Goal: Information Seeking & Learning: Learn about a topic

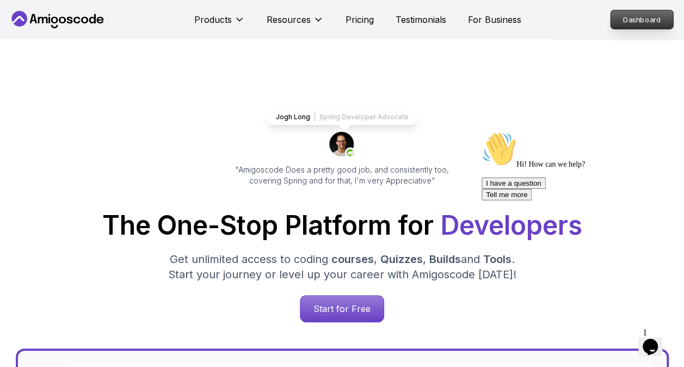
click at [635, 16] on p "Dashboard" at bounding box center [641, 19] width 63 height 18
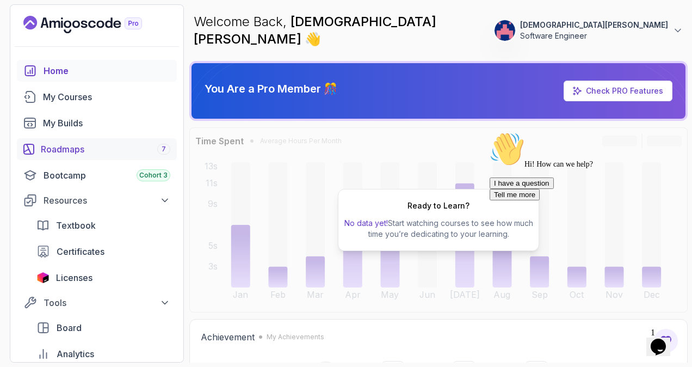
click at [86, 150] on div "Roadmaps 7" at bounding box center [105, 148] width 129 height 13
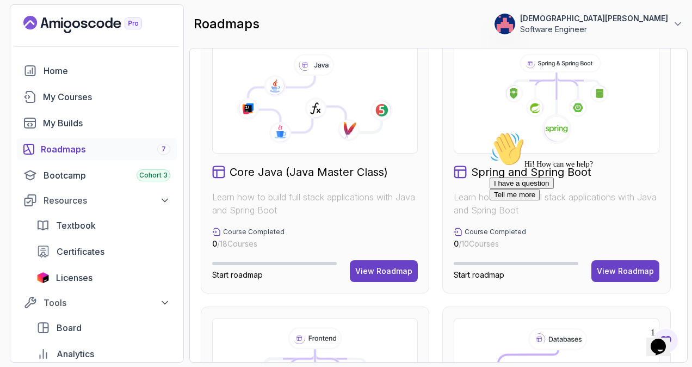
scroll to position [296, 0]
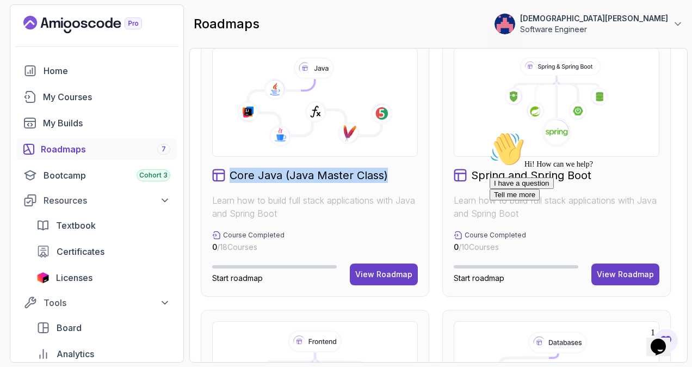
drag, startPoint x: 393, startPoint y: 179, endPoint x: 225, endPoint y: 169, distance: 168.4
click at [225, 169] on div "Core Java (Java Master Class)" at bounding box center [315, 175] width 206 height 15
drag, startPoint x: 225, startPoint y: 169, endPoint x: 289, endPoint y: 192, distance: 68.8
click at [289, 192] on div "Core Java (Java Master Class) Learn how to build full stack applications with J…" at bounding box center [315, 166] width 228 height 260
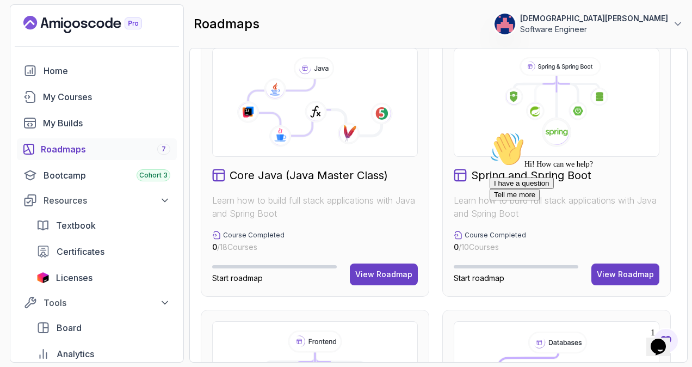
drag, startPoint x: 266, startPoint y: 244, endPoint x: 219, endPoint y: 176, distance: 83.3
click at [219, 175] on div "Core Java (Java Master Class) Learn how to build full stack applications with J…" at bounding box center [315, 166] width 228 height 260
drag, startPoint x: 219, startPoint y: 176, endPoint x: 285, endPoint y: 211, distance: 74.7
click at [285, 211] on p "Learn how to build full stack applications with Java and Spring Boot" at bounding box center [315, 207] width 206 height 26
drag, startPoint x: 270, startPoint y: 241, endPoint x: 219, endPoint y: 203, distance: 64.2
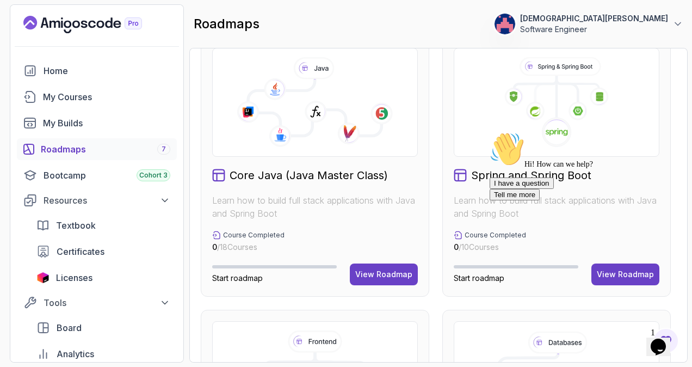
click at [219, 203] on div "Core Java (Java Master Class) Learn how to build full stack applications with J…" at bounding box center [315, 166] width 228 height 260
click at [425, 209] on div "Core Java (Java Master Class) Learn how to build full stack applications with J…" at bounding box center [315, 166] width 228 height 260
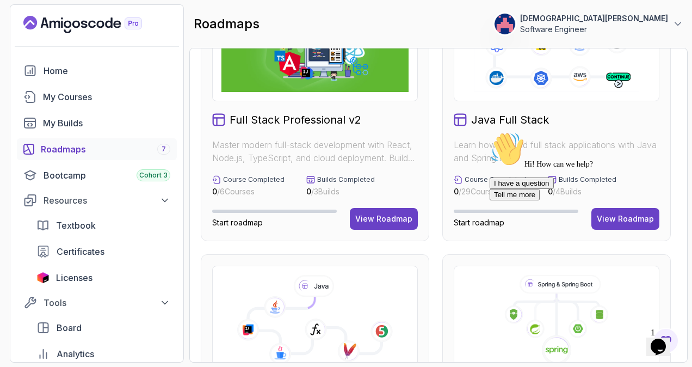
scroll to position [0, 0]
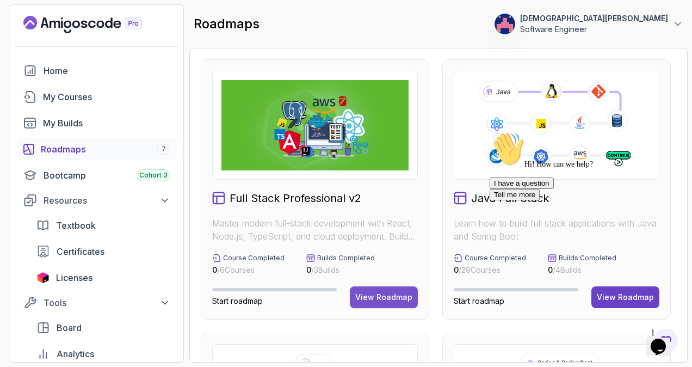
click at [394, 297] on div "View Roadmap" at bounding box center [383, 297] width 57 height 11
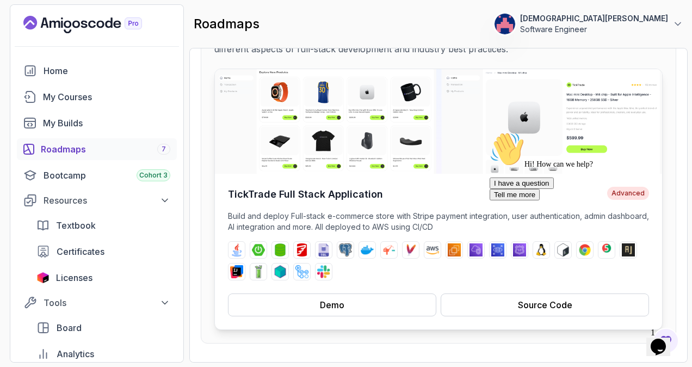
scroll to position [109, 0]
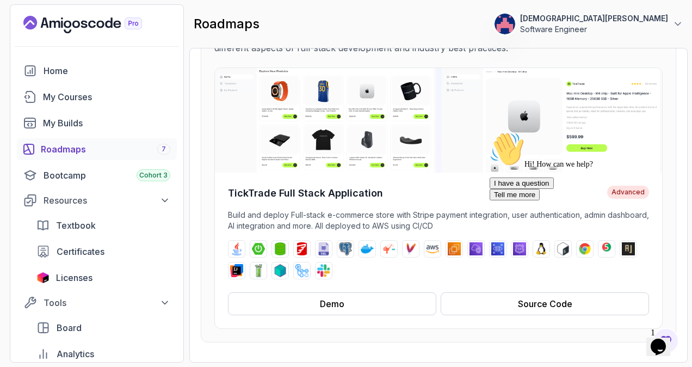
click at [489, 132] on icon "Chat attention grabber" at bounding box center [489, 132] width 0 height 0
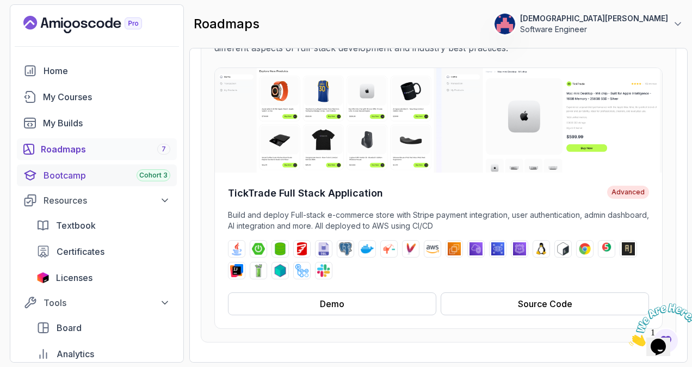
click at [66, 173] on div "Bootcamp Cohort 3" at bounding box center [107, 175] width 127 height 13
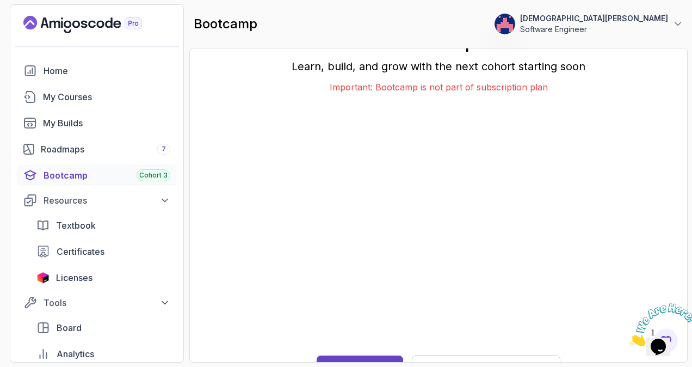
scroll to position [15, 0]
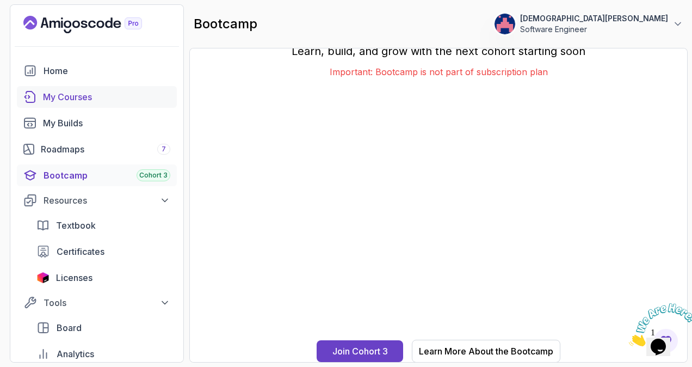
click at [64, 101] on div "My Courses" at bounding box center [106, 96] width 127 height 13
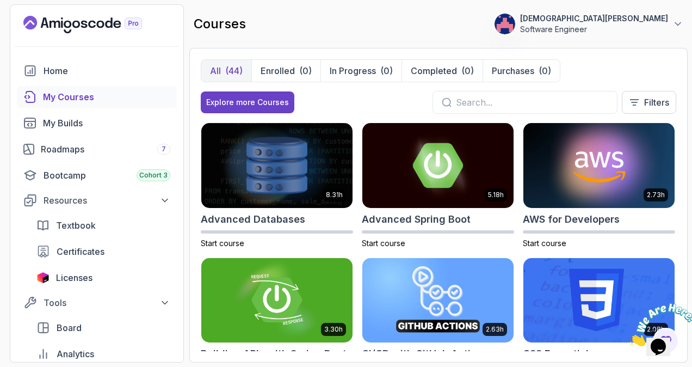
click at [660, 340] on img at bounding box center [662, 324] width 67 height 43
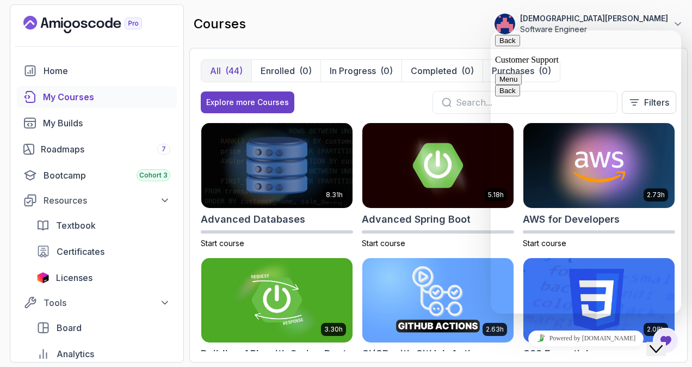
click at [510, 44] on button "Back" at bounding box center [507, 40] width 25 height 11
click at [662, 343] on icon "Close Chat This icon closes the chat window." at bounding box center [655, 348] width 13 height 13
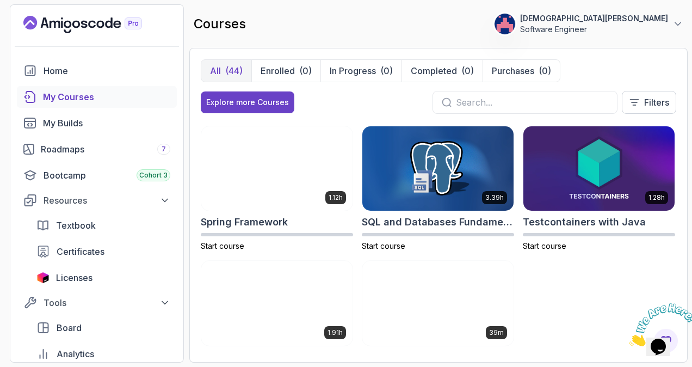
scroll to position [1794, 0]
